Goal: Navigation & Orientation: Go to known website

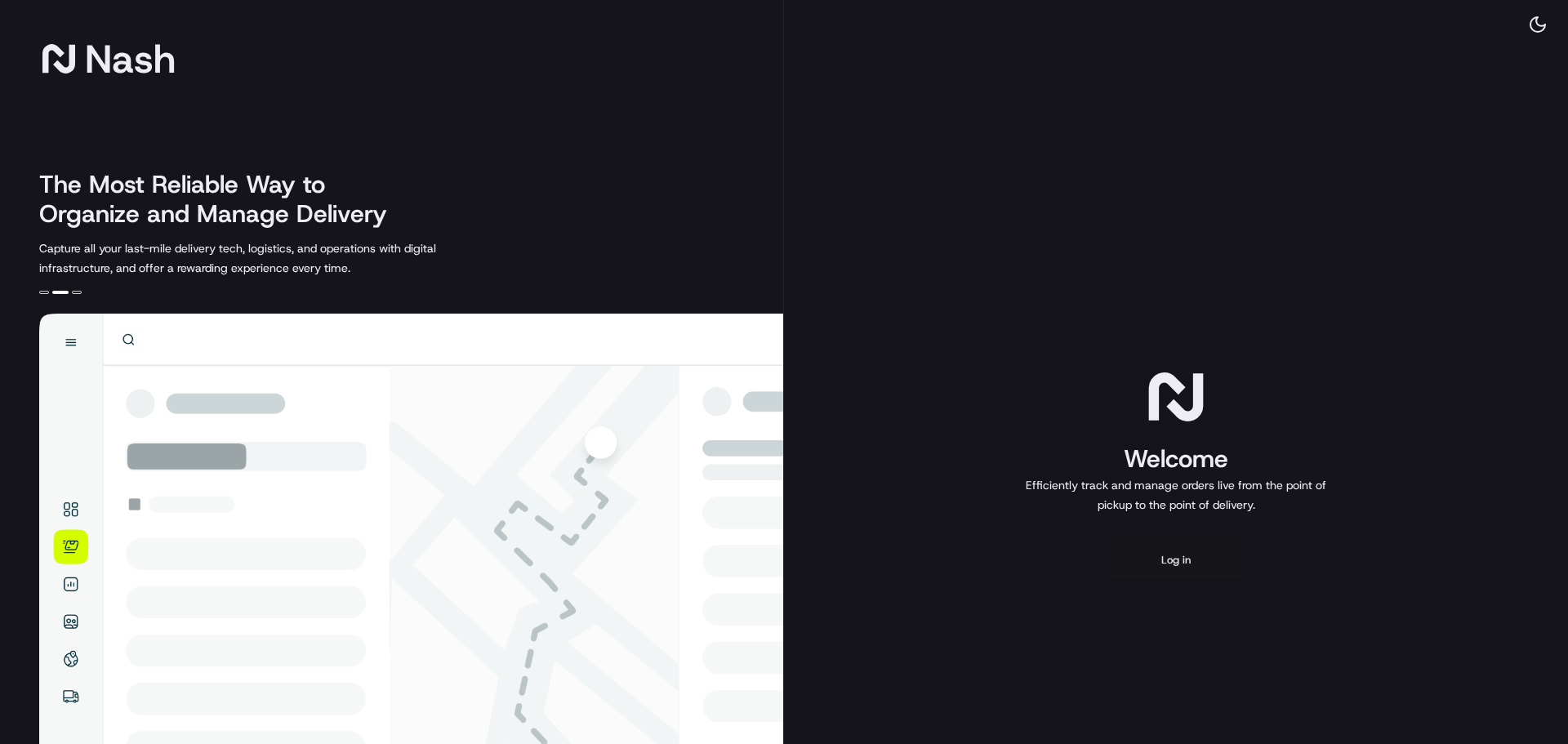
click at [1179, 563] on button "Log in" at bounding box center [1176, 560] width 131 height 39
